Goal: Download file/media

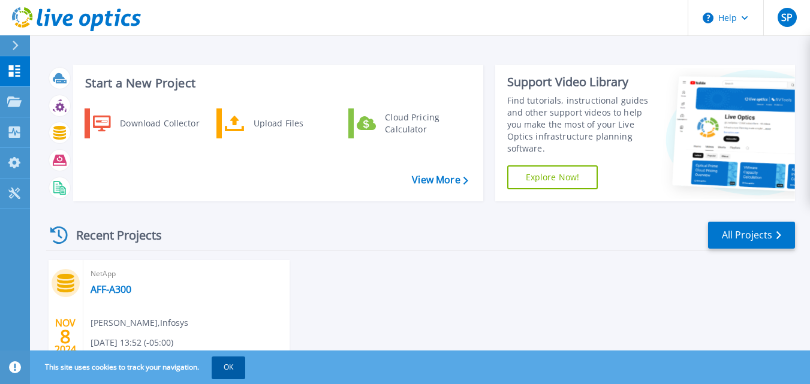
click at [242, 369] on button "OK" at bounding box center [229, 368] width 34 height 22
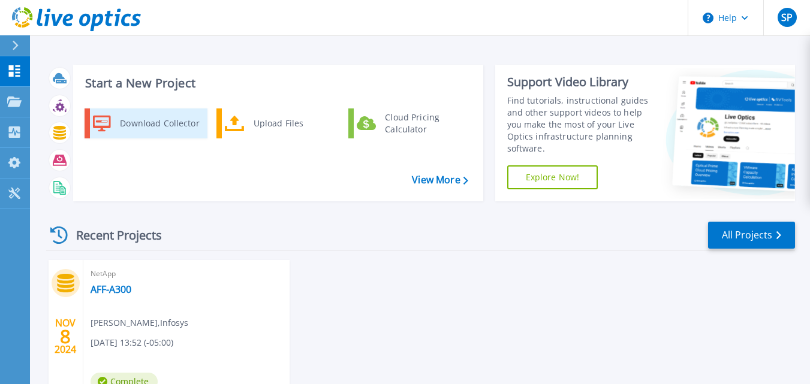
click at [134, 122] on div "Download Collector" at bounding box center [159, 124] width 91 height 24
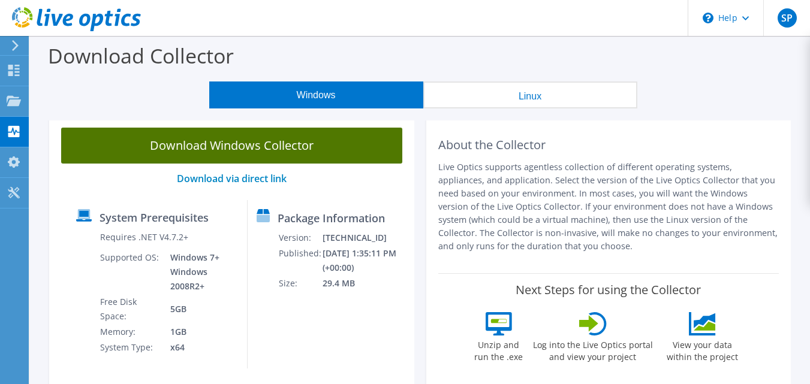
click at [230, 146] on link "Download Windows Collector" at bounding box center [231, 146] width 341 height 36
